Goal: Task Accomplishment & Management: Manage account settings

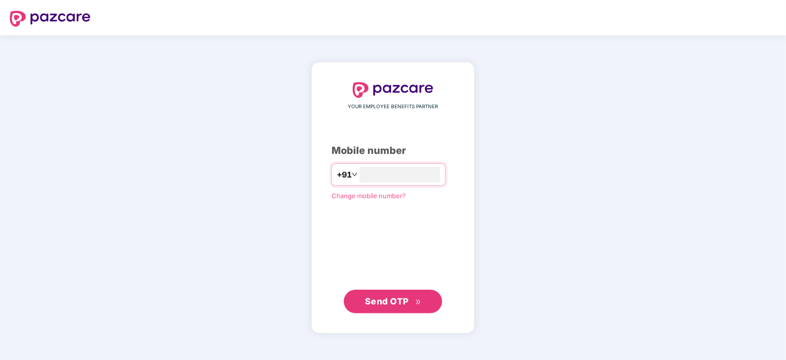
type input "**********"
click at [399, 295] on span "Send OTP" at bounding box center [393, 301] width 57 height 14
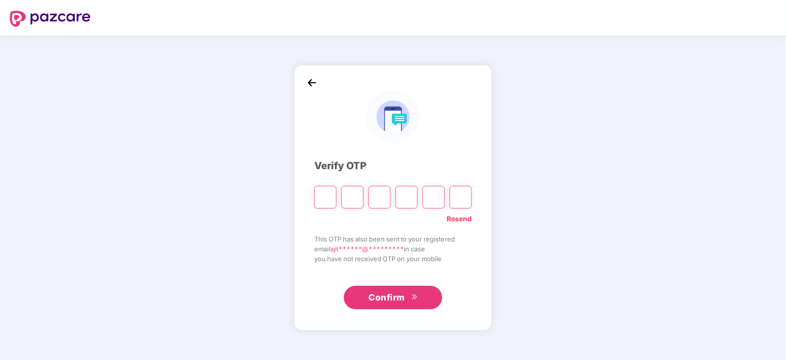
type input "*"
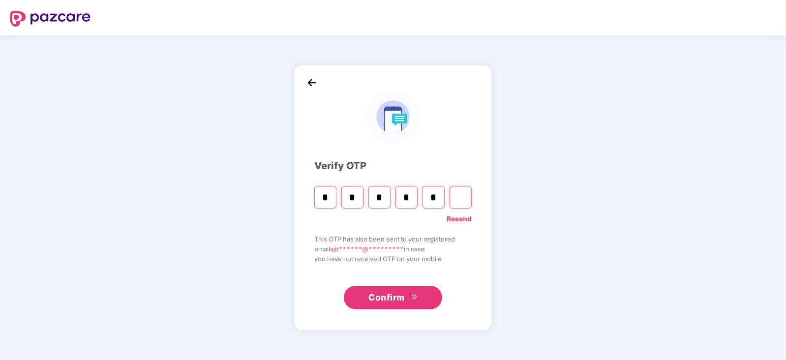
type input "*"
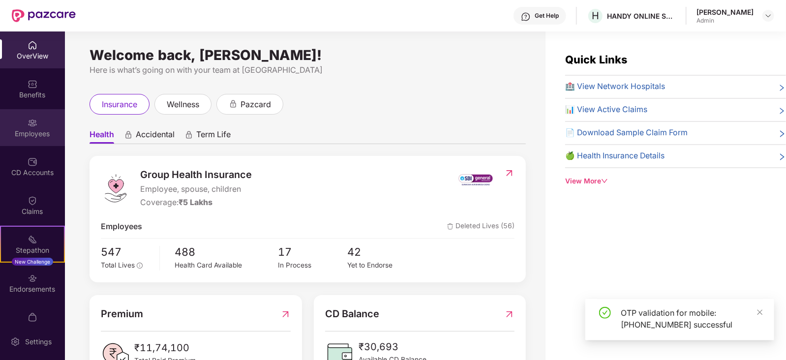
click at [30, 129] on div "Employees" at bounding box center [32, 134] width 65 height 10
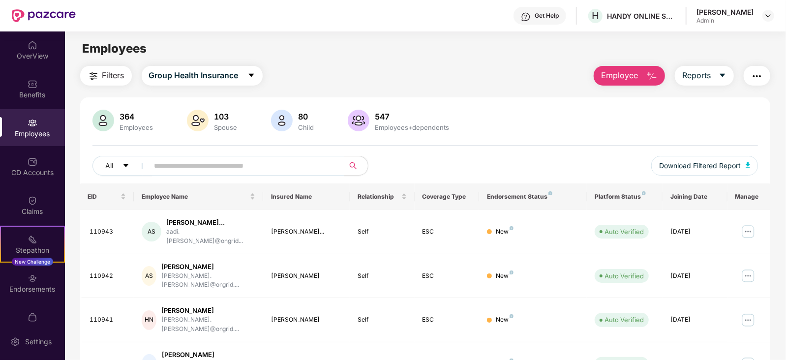
click at [292, 168] on input "text" at bounding box center [242, 165] width 177 height 15
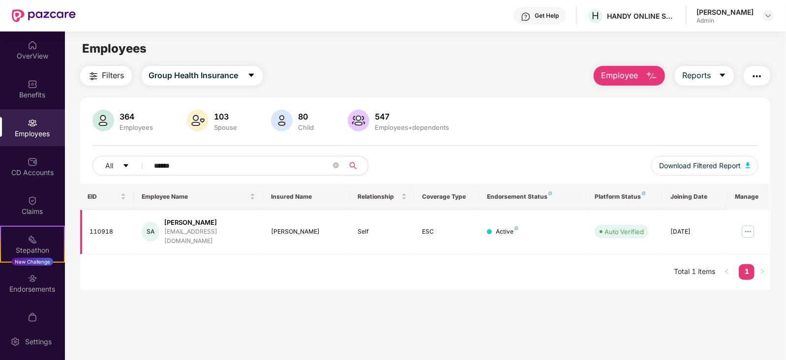
type input "******"
click at [748, 226] on img at bounding box center [748, 232] width 16 height 16
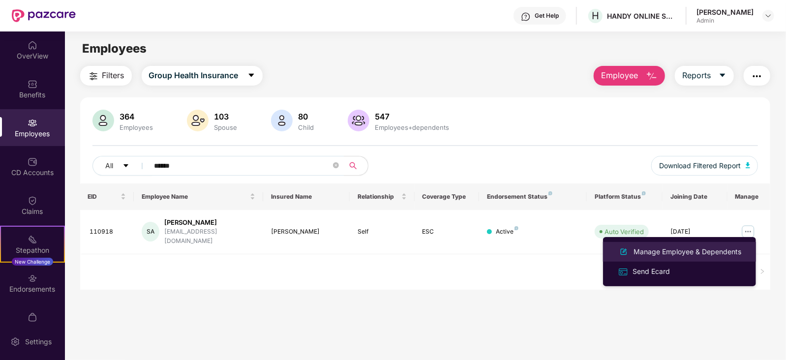
click at [654, 255] on div "Manage Employee & Dependents" at bounding box center [688, 251] width 112 height 11
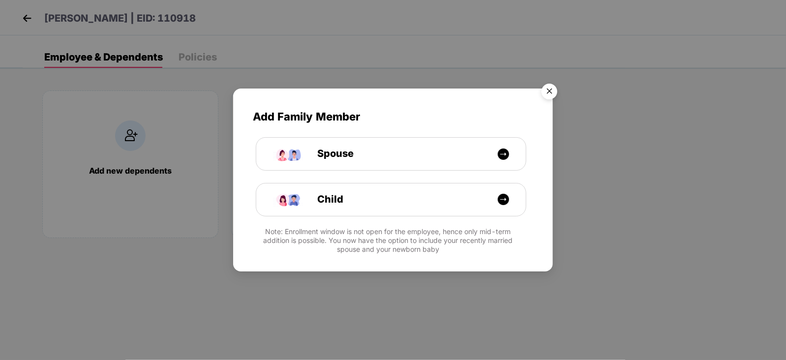
click at [548, 92] on img "Close" at bounding box center [550, 93] width 28 height 28
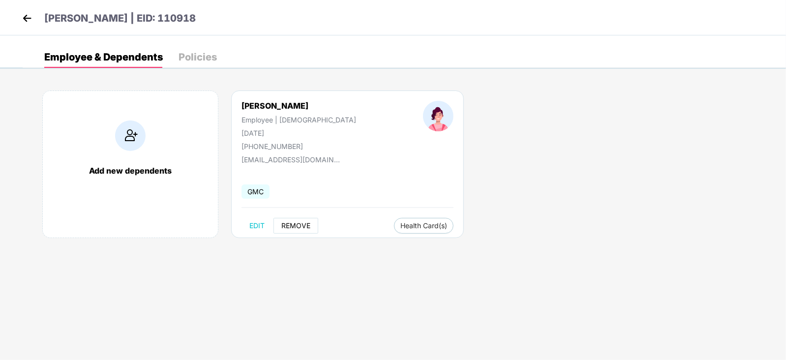
click at [289, 220] on button "REMOVE" at bounding box center [296, 226] width 45 height 16
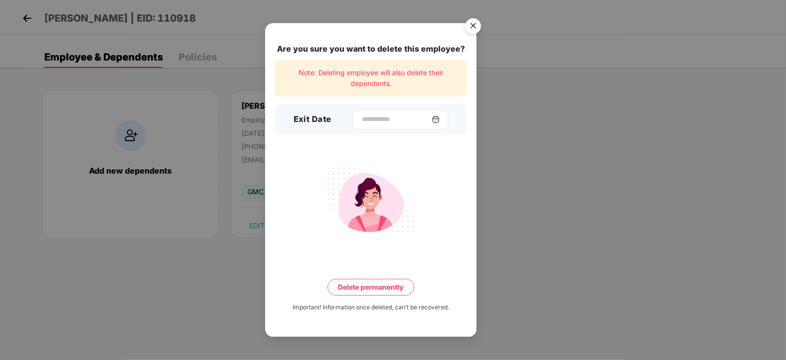
click at [440, 121] on img at bounding box center [436, 120] width 8 height 8
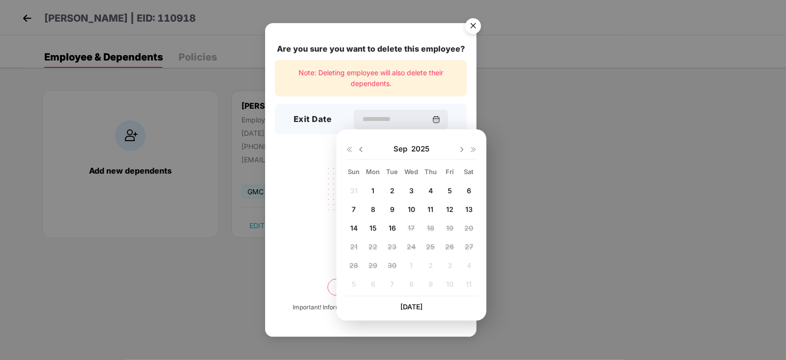
click at [369, 231] on div "15" at bounding box center [373, 228] width 15 height 15
type input "**********"
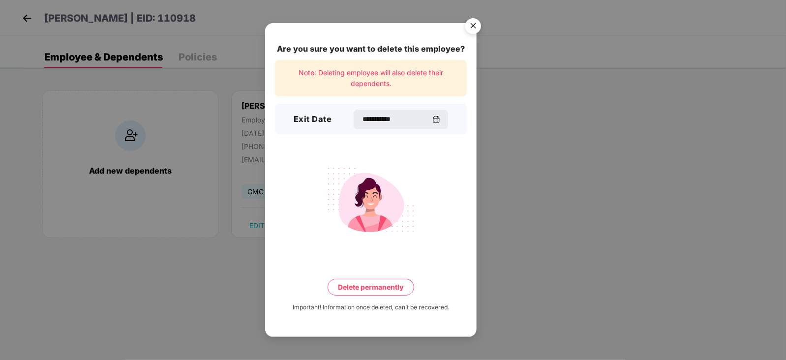
click at [370, 290] on button "Delete permanently" at bounding box center [371, 287] width 87 height 17
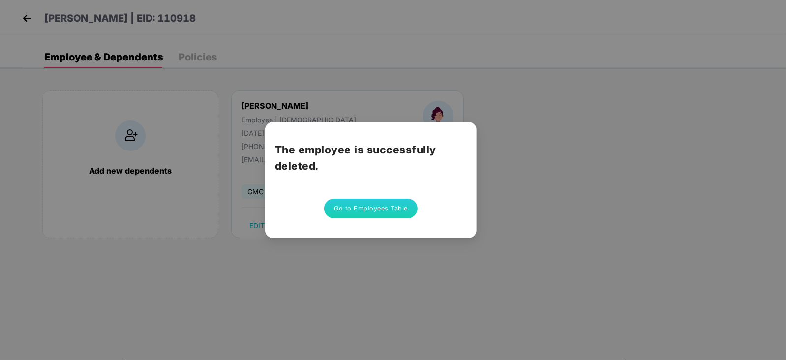
click at [362, 209] on button "Go to Employees Table" at bounding box center [370, 209] width 93 height 20
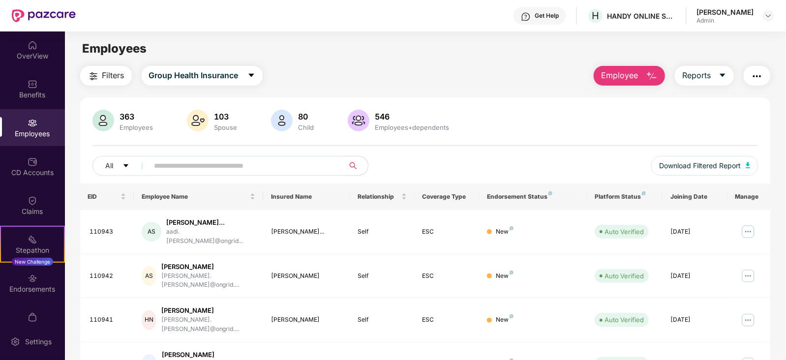
click at [180, 164] on input "text" at bounding box center [242, 165] width 177 height 15
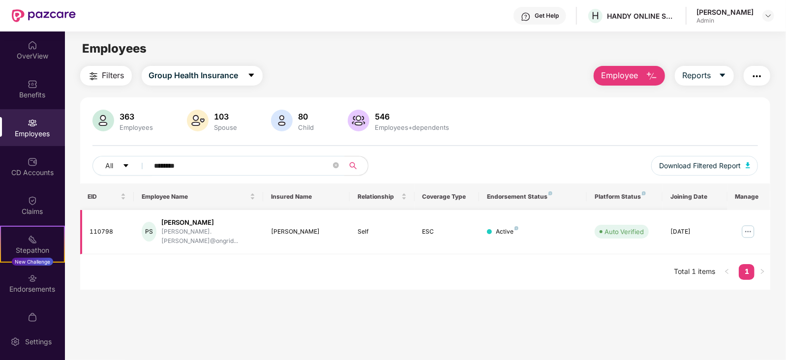
type input "********"
click at [748, 226] on img at bounding box center [748, 232] width 16 height 16
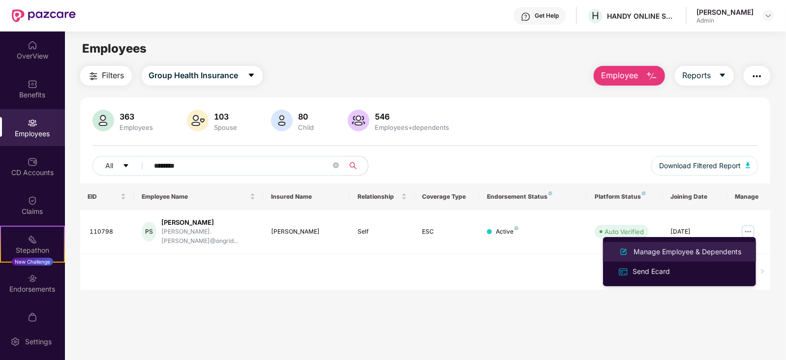
click at [652, 252] on div "Manage Employee & Dependents" at bounding box center [688, 251] width 112 height 11
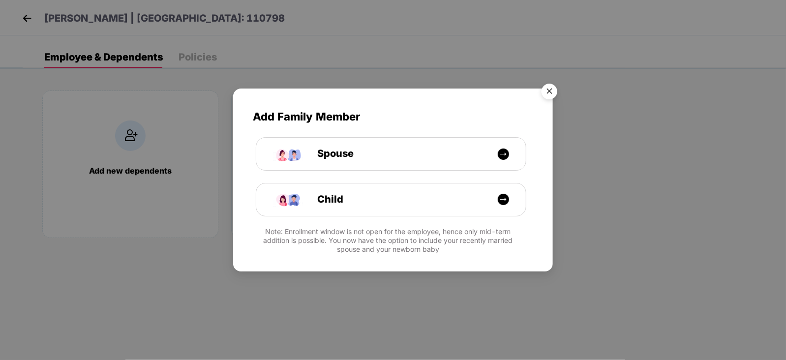
click at [546, 90] on img "Close" at bounding box center [550, 93] width 28 height 28
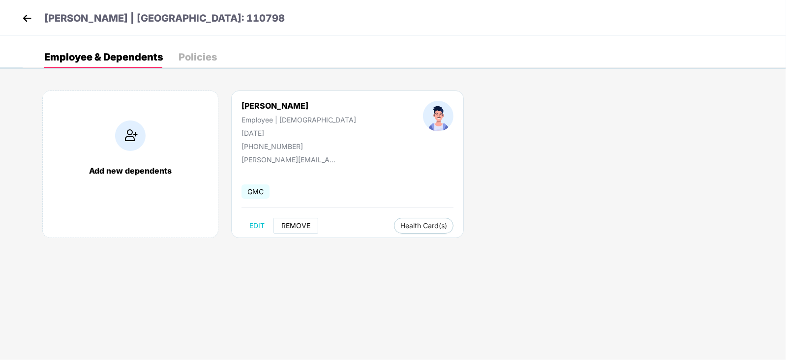
click at [285, 224] on span "REMOVE" at bounding box center [295, 226] width 29 height 8
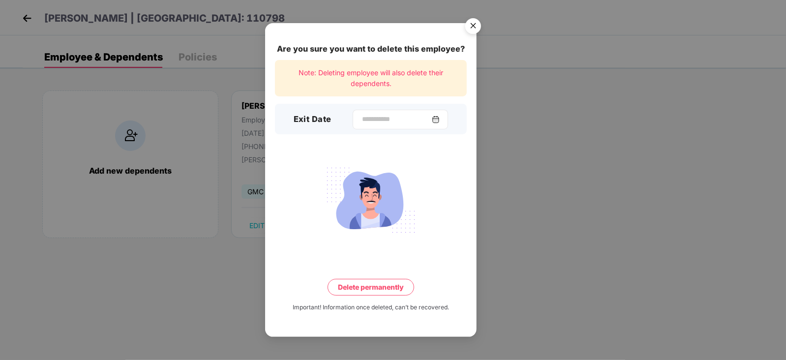
click at [440, 119] on img at bounding box center [436, 120] width 8 height 8
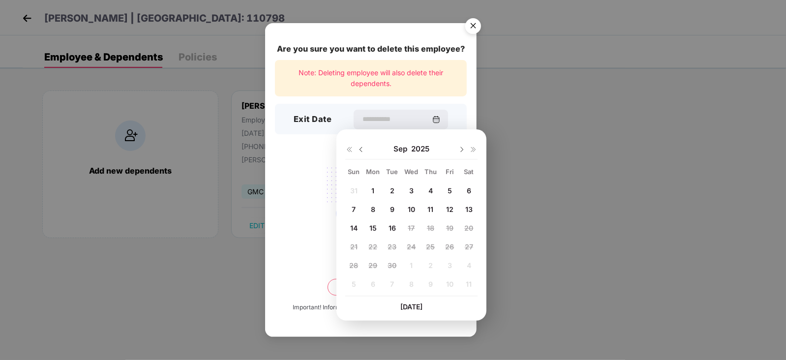
click at [370, 227] on span "15" at bounding box center [372, 228] width 7 height 8
type input "**********"
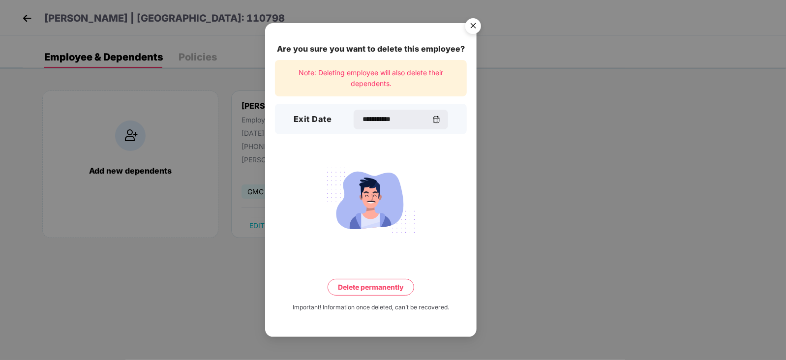
click at [355, 286] on button "Delete permanently" at bounding box center [371, 287] width 87 height 17
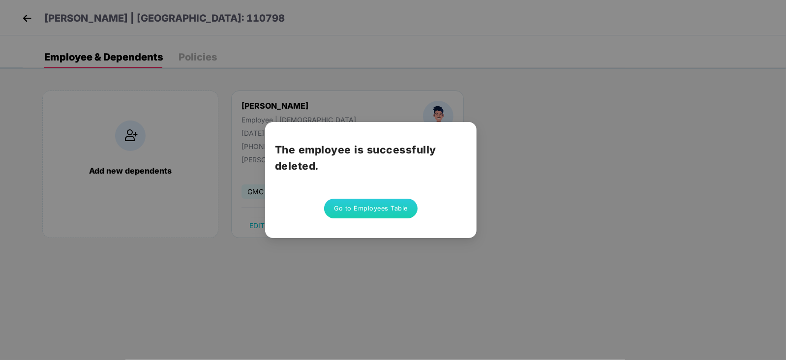
click at [369, 209] on button "Go to Employees Table" at bounding box center [370, 209] width 93 height 20
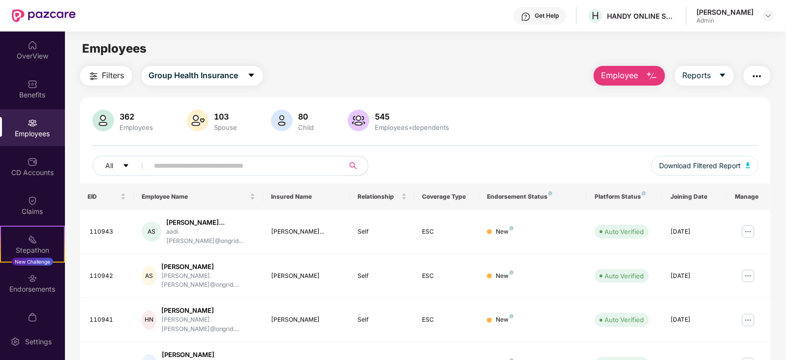
click at [248, 166] on input "text" at bounding box center [242, 165] width 177 height 15
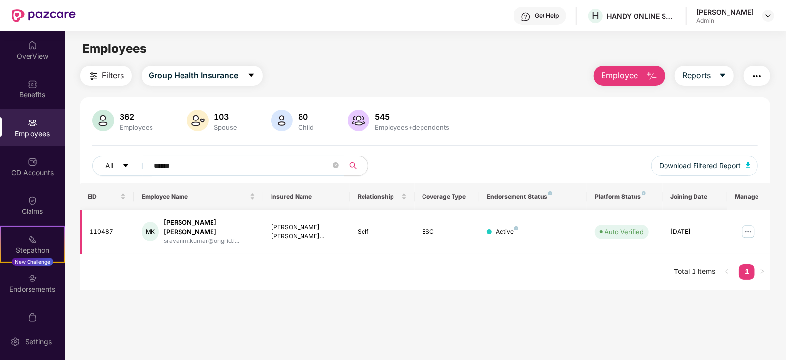
type input "******"
click at [746, 225] on img at bounding box center [748, 232] width 16 height 16
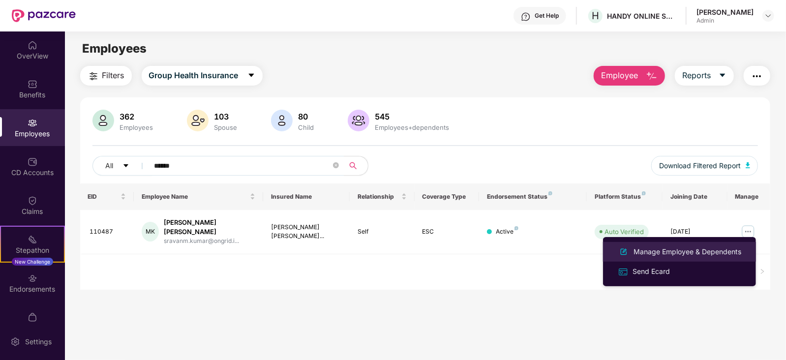
click at [678, 251] on div "Manage Employee & Dependents" at bounding box center [688, 251] width 112 height 11
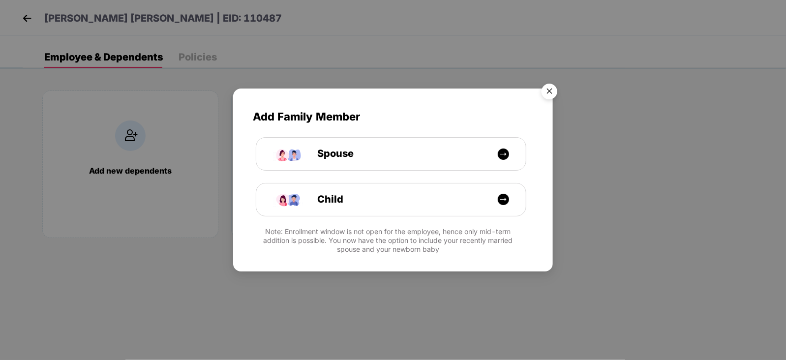
click at [555, 92] on img "Close" at bounding box center [550, 93] width 28 height 28
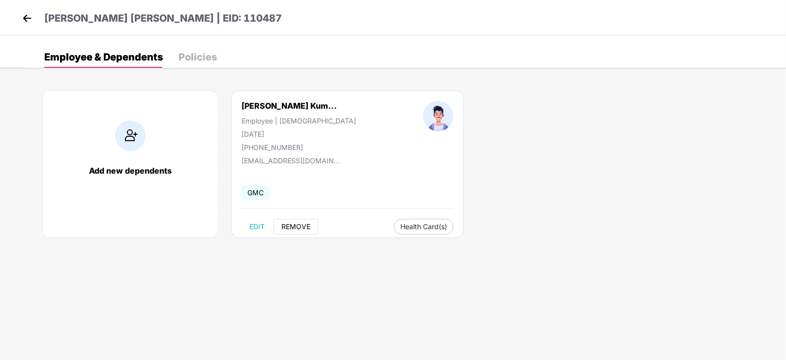
click at [288, 231] on button "REMOVE" at bounding box center [296, 227] width 45 height 16
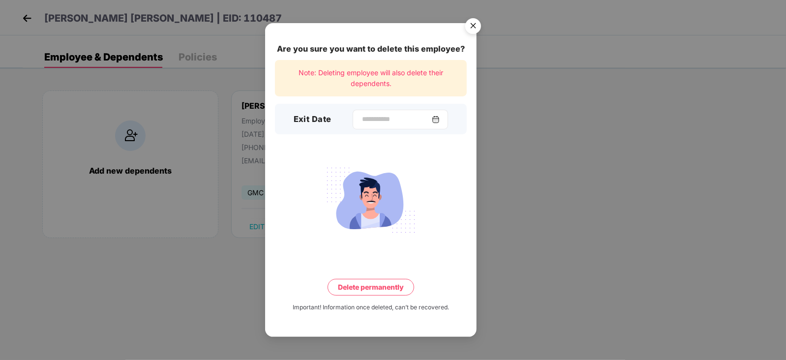
click at [446, 118] on div at bounding box center [400, 120] width 95 height 20
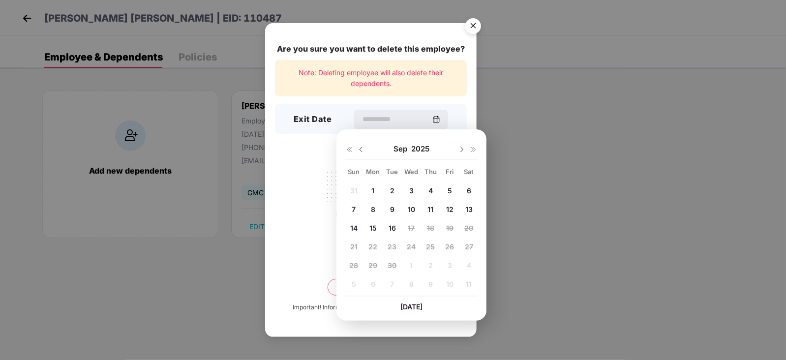
click at [370, 227] on span "15" at bounding box center [372, 228] width 7 height 8
type input "**********"
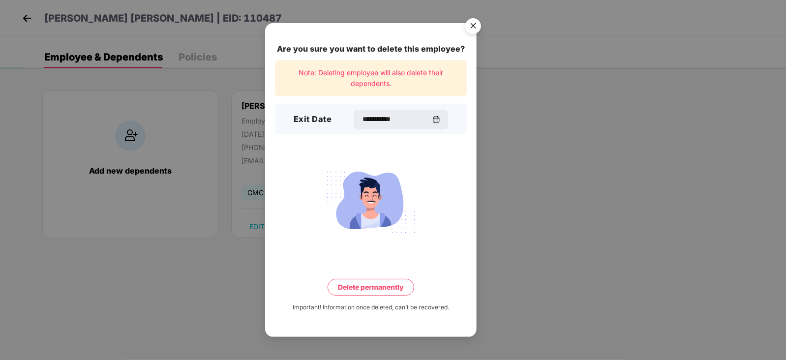
click at [371, 285] on button "Delete permanently" at bounding box center [371, 287] width 87 height 17
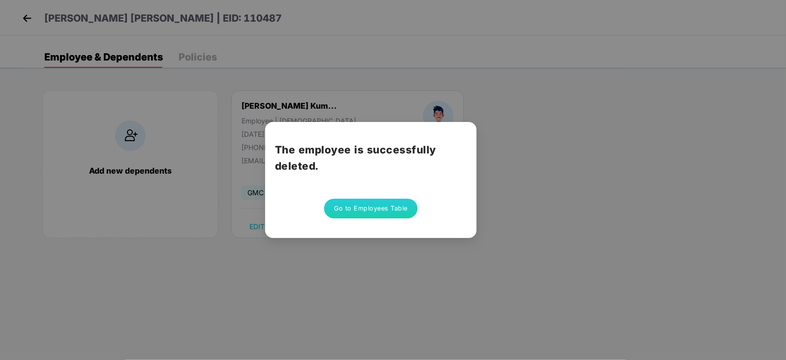
click at [392, 203] on button "Go to Employees Table" at bounding box center [370, 209] width 93 height 20
